Goal: Entertainment & Leisure: Consume media (video, audio)

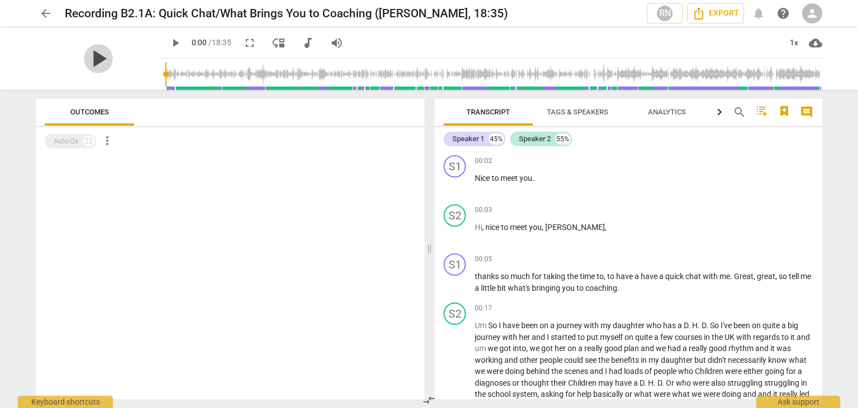
click at [84, 68] on span "play_arrow" at bounding box center [98, 58] width 29 height 29
click at [596, 340] on span "put" at bounding box center [592, 337] width 13 height 9
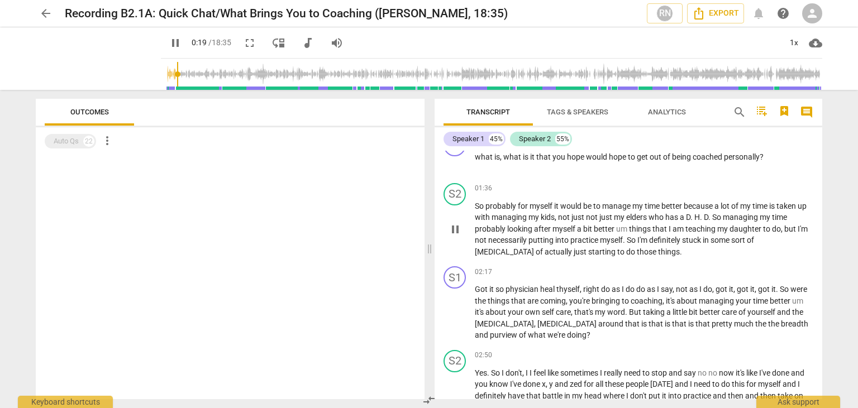
scroll to position [257, 0]
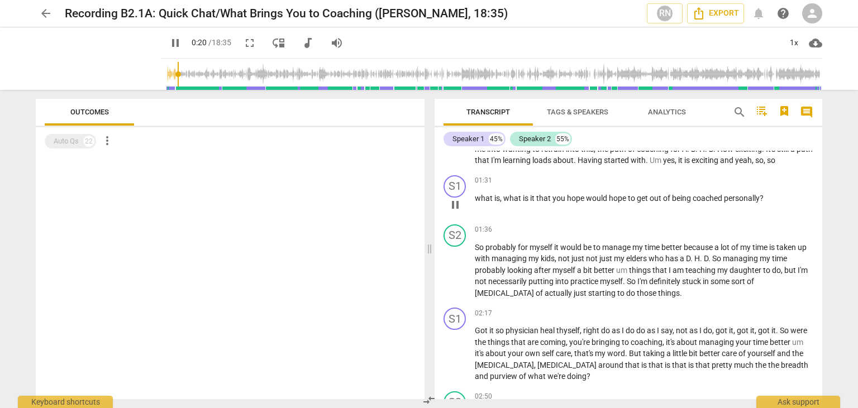
click at [455, 204] on span "pause" at bounding box center [455, 204] width 13 height 13
click at [456, 204] on span "play_arrow" at bounding box center [455, 204] width 13 height 13
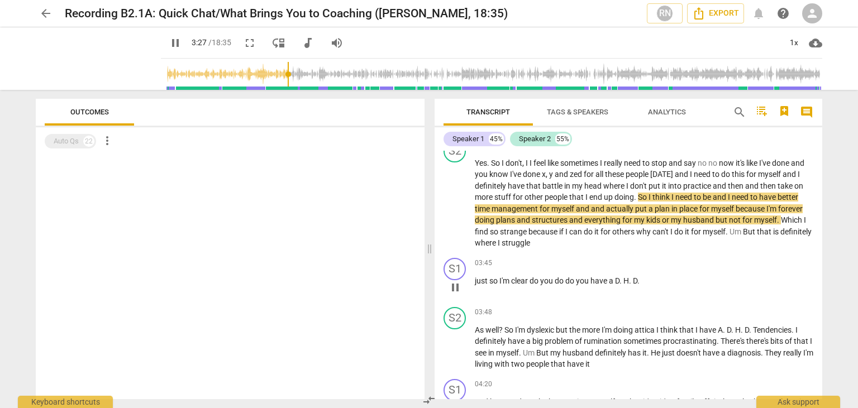
scroll to position [513, 0]
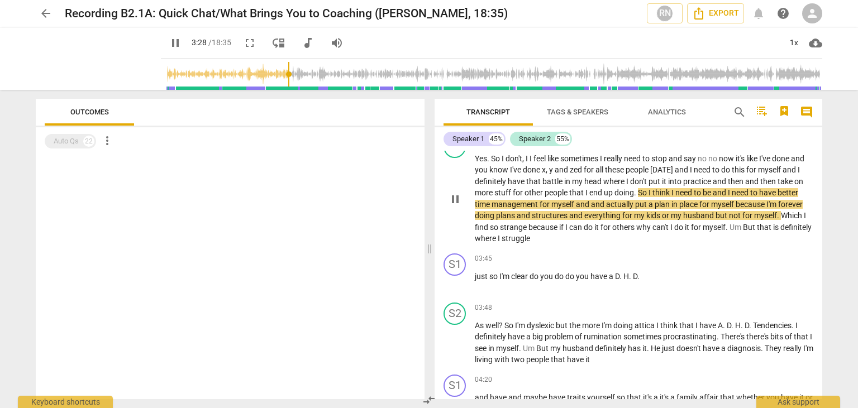
click at [453, 195] on span "pause" at bounding box center [455, 199] width 13 height 13
click at [464, 337] on span "play_arrow" at bounding box center [455, 343] width 18 height 13
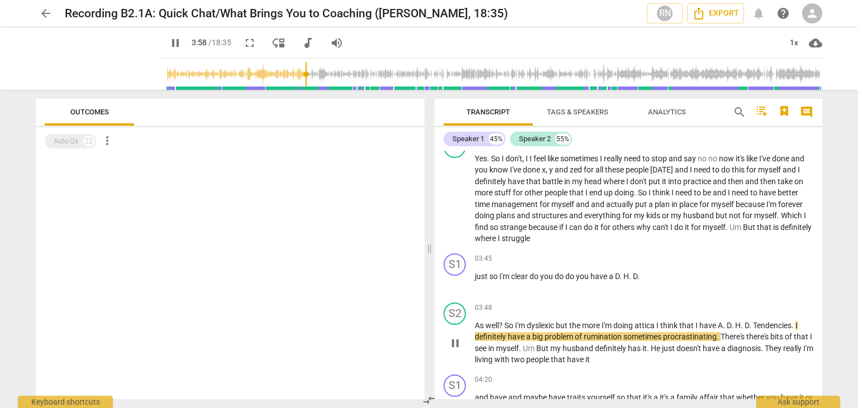
click at [451, 341] on span "pause" at bounding box center [455, 343] width 13 height 13
type input "239"
click at [49, 10] on span "arrow_back" at bounding box center [45, 13] width 13 height 13
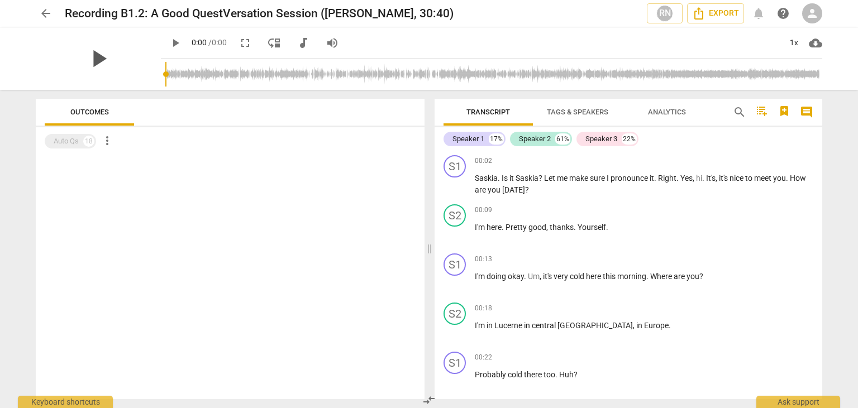
click at [102, 57] on span "play_arrow" at bounding box center [98, 58] width 29 height 29
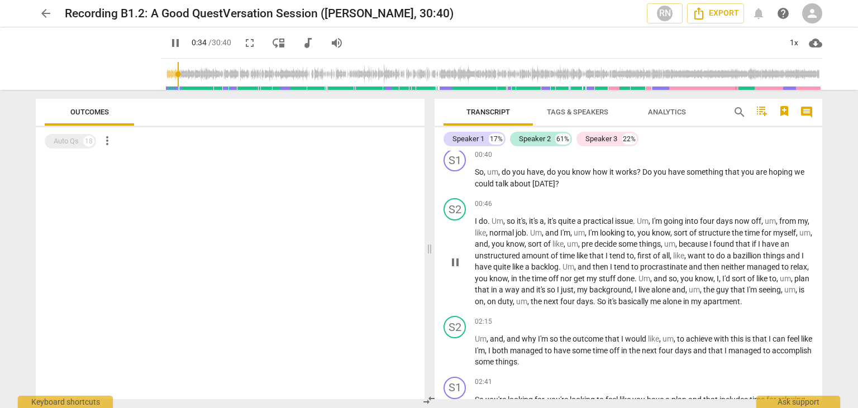
scroll to position [450, 0]
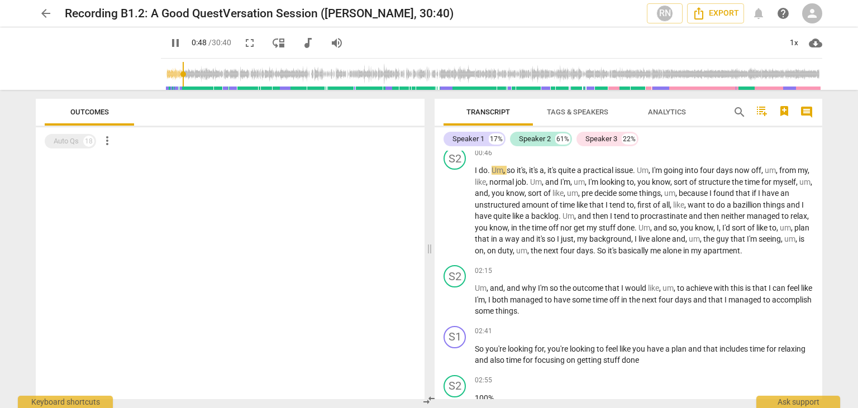
click at [169, 46] on span "pause" at bounding box center [175, 42] width 13 height 13
type input "49"
click at [32, 18] on div "arrow_back Recording B1.2: A Good QuestVersation Session (Erika G, 30:40) RN Ex…" at bounding box center [429, 13] width 840 height 27
click at [39, 13] on span "arrow_back" at bounding box center [46, 13] width 20 height 13
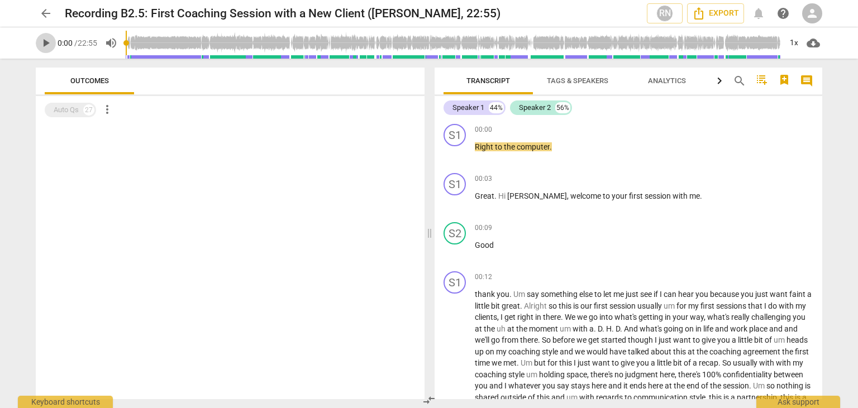
click at [50, 44] on span "play_arrow" at bounding box center [45, 42] width 13 height 13
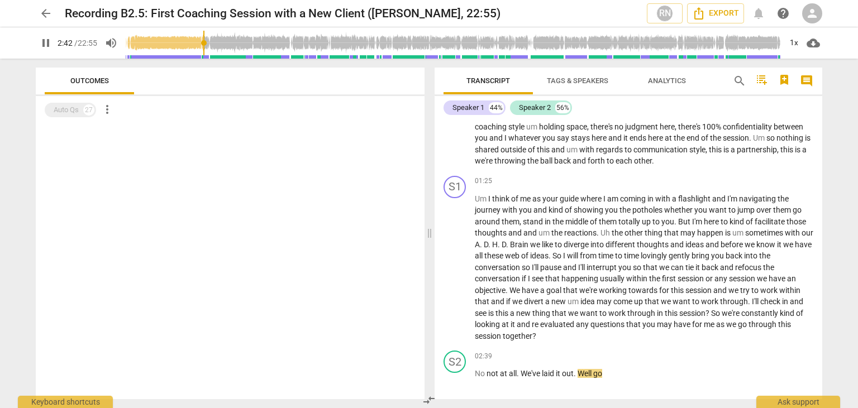
scroll to position [543, 0]
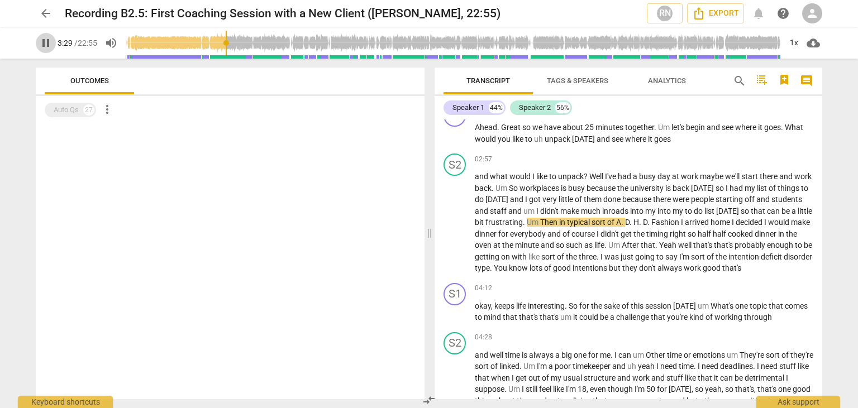
click at [45, 46] on span "pause" at bounding box center [45, 42] width 13 height 13
type input "210"
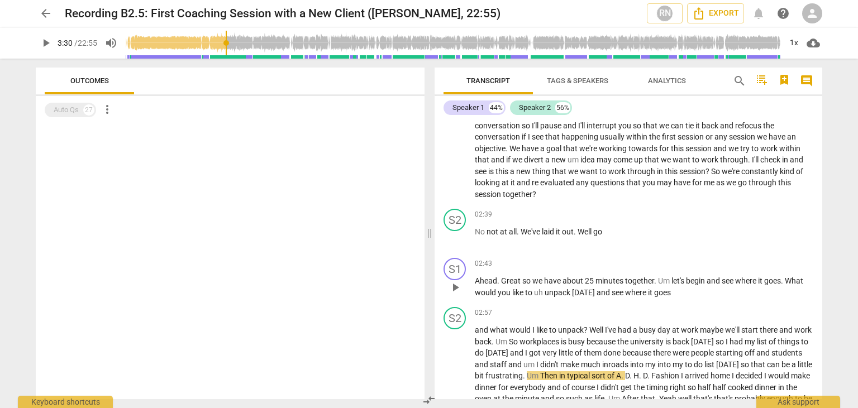
scroll to position [351, 0]
